Goal: Check status: Check status

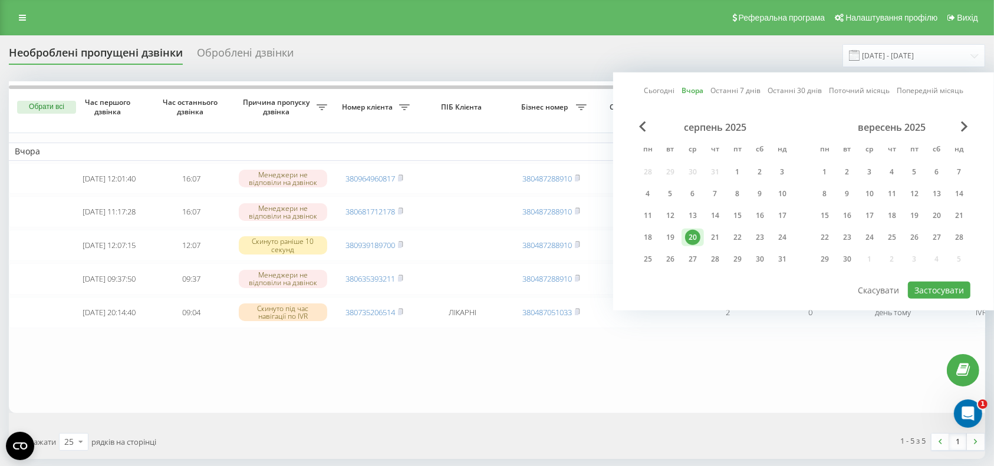
click at [695, 238] on div "20" at bounding box center [692, 237] width 15 height 15
click at [706, 236] on div "21" at bounding box center [715, 238] width 22 height 18
click at [938, 276] on div "серпень 2025 пн вт ср чт пт сб нд 28 29 30 31 1 2 3 4 5 6 7 8 9 10 11 12 13 14 …" at bounding box center [804, 200] width 334 height 159
click at [934, 284] on button "Застосувати" at bounding box center [939, 290] width 63 height 17
type input "[DATE] - [DATE]"
